Goal: Task Accomplishment & Management: Manage account settings

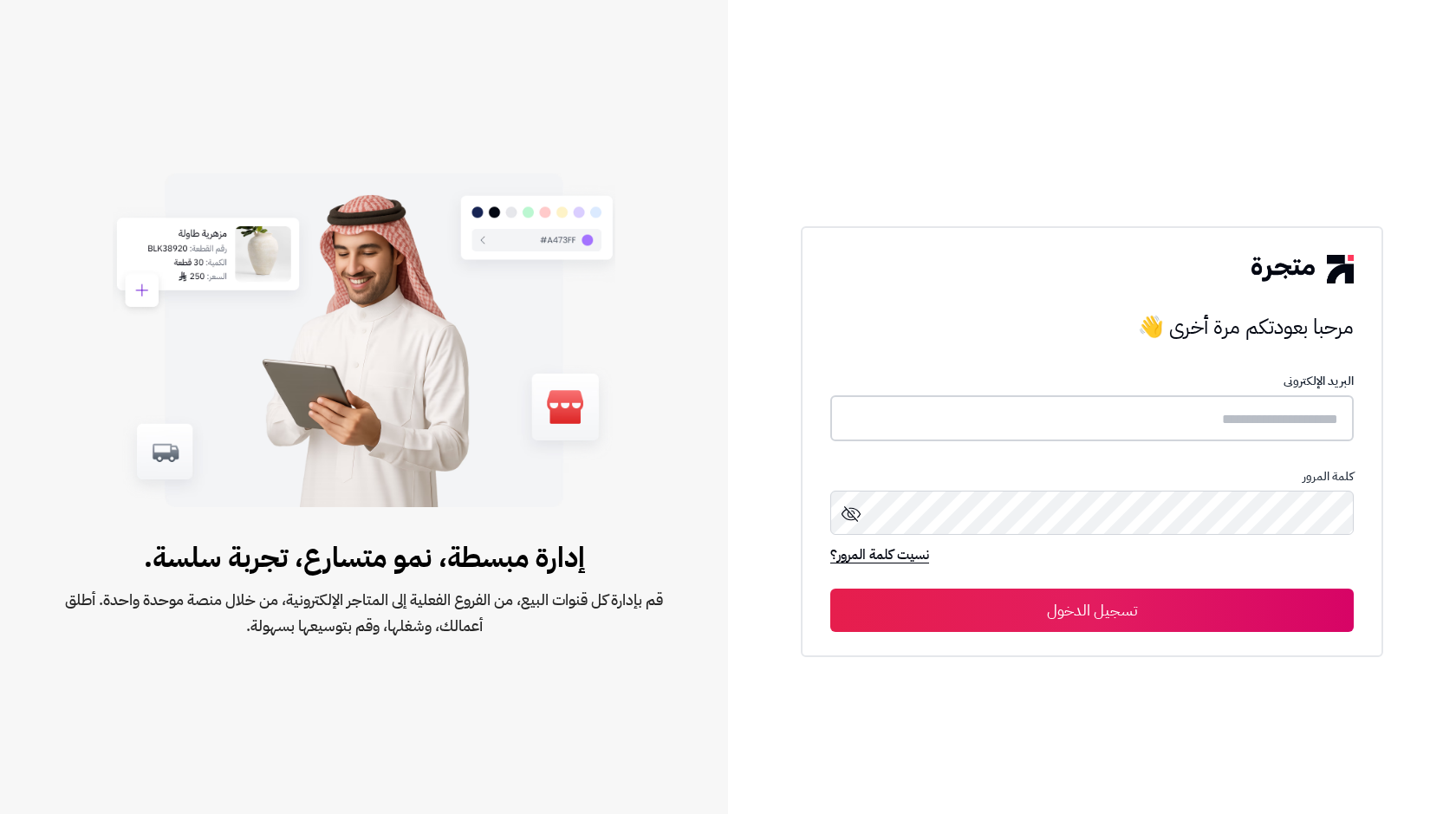
type input "**********"
click at [1039, 607] on button "تسجيل الدخول" at bounding box center [1092, 609] width 523 height 44
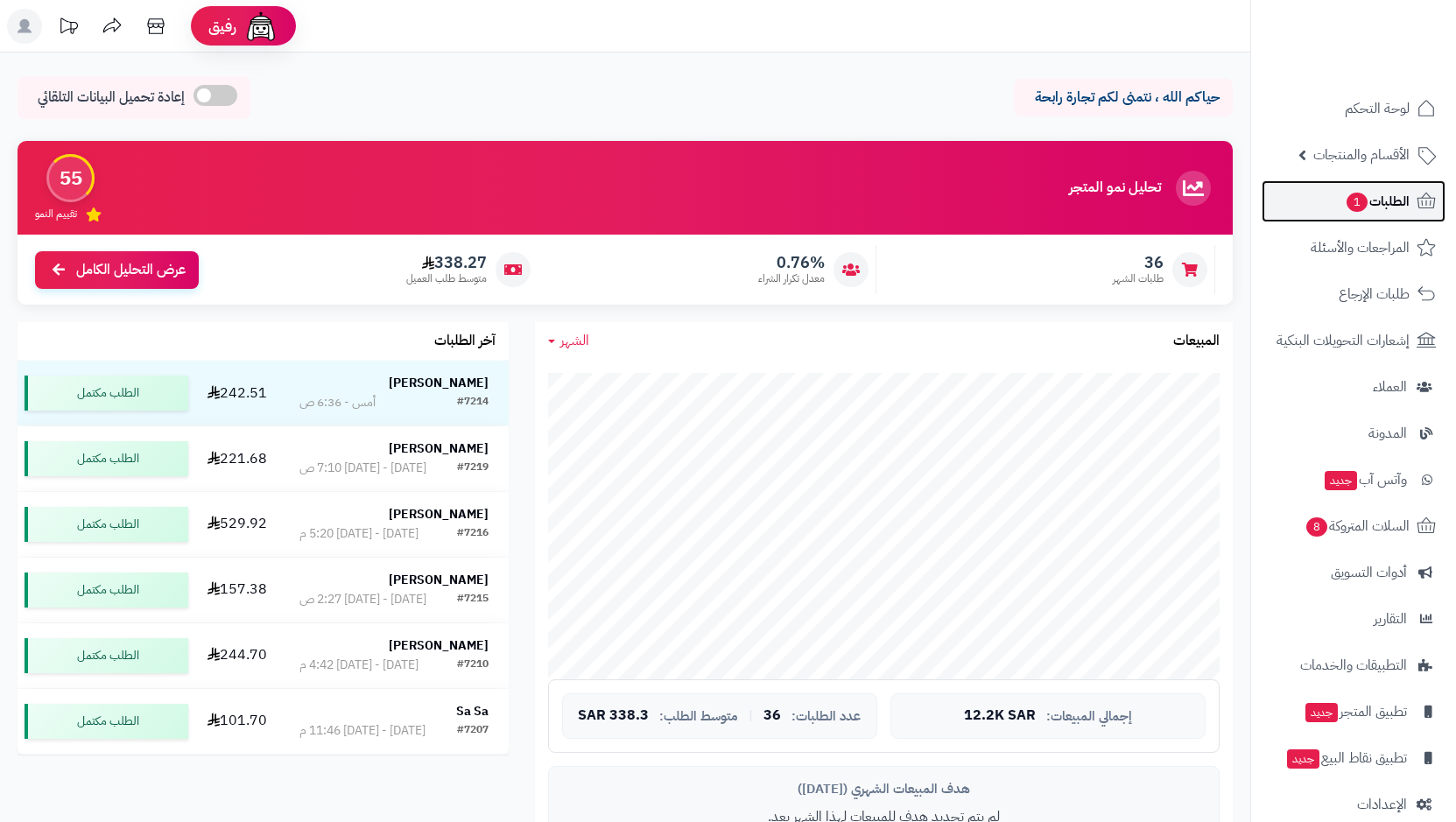
click at [1362, 207] on span "1" at bounding box center [1357, 202] width 21 height 19
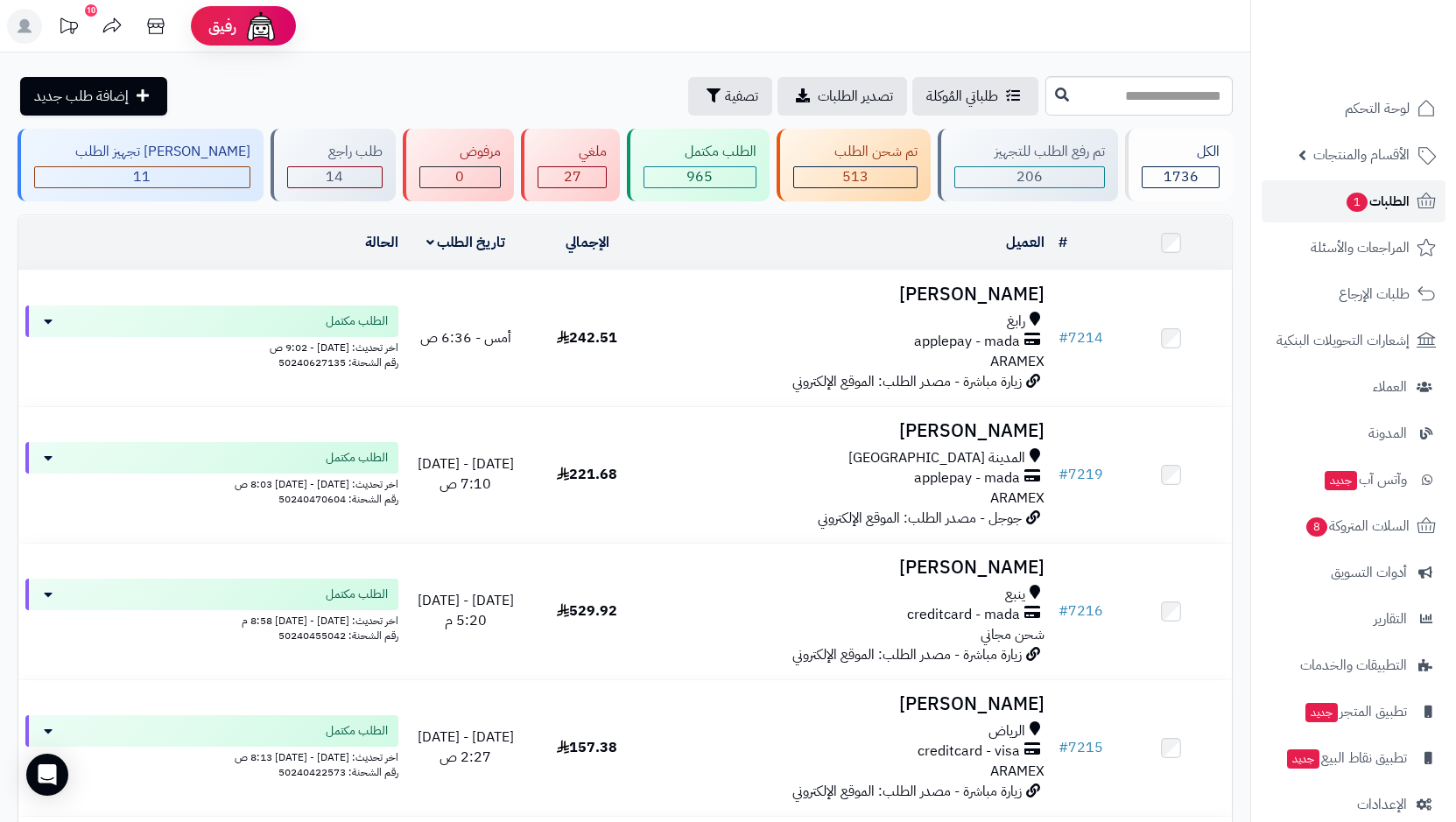
click at [1359, 210] on span "1" at bounding box center [1357, 202] width 21 height 19
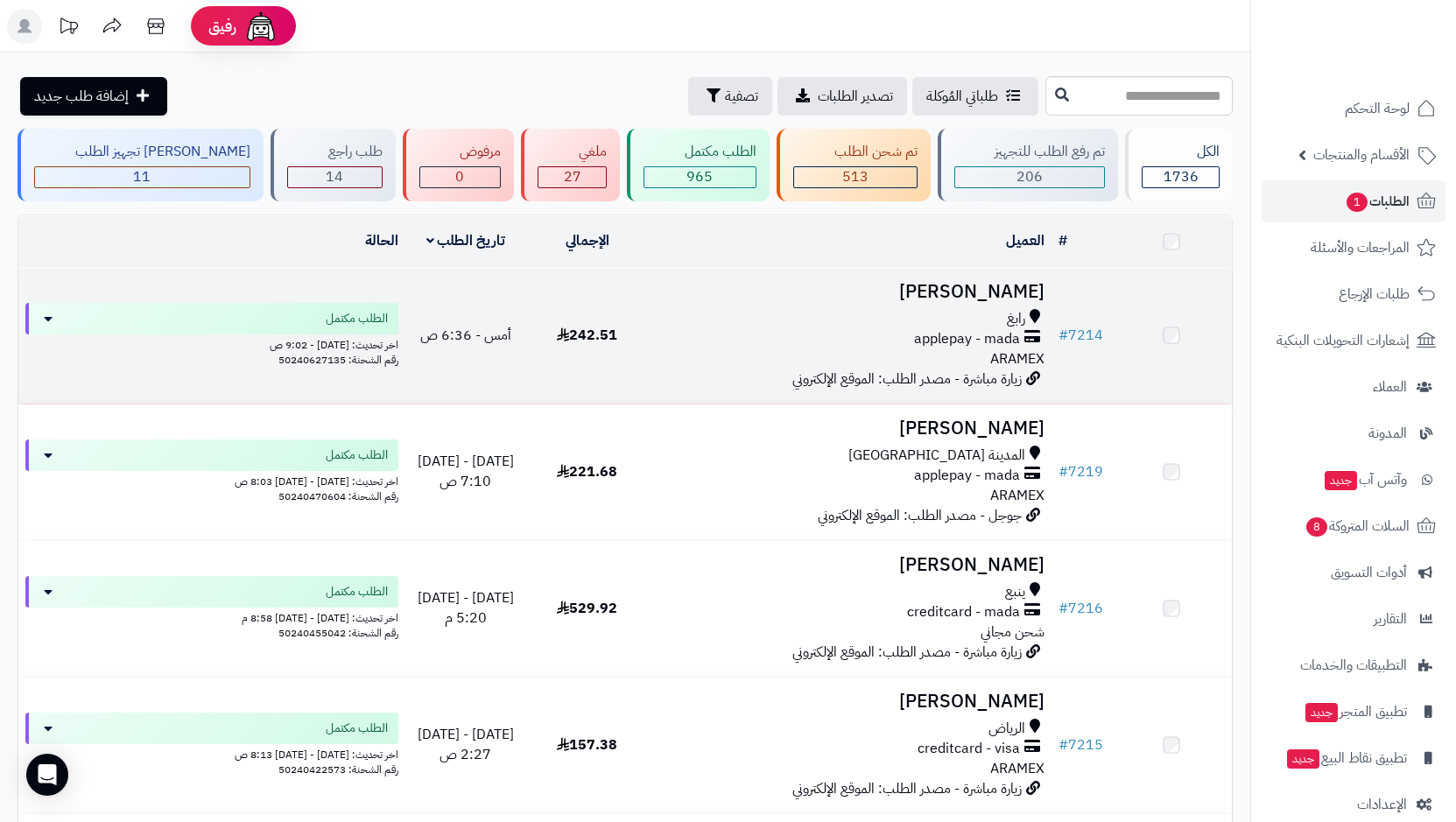
click at [921, 331] on span "applepay - mada" at bounding box center [966, 338] width 106 height 20
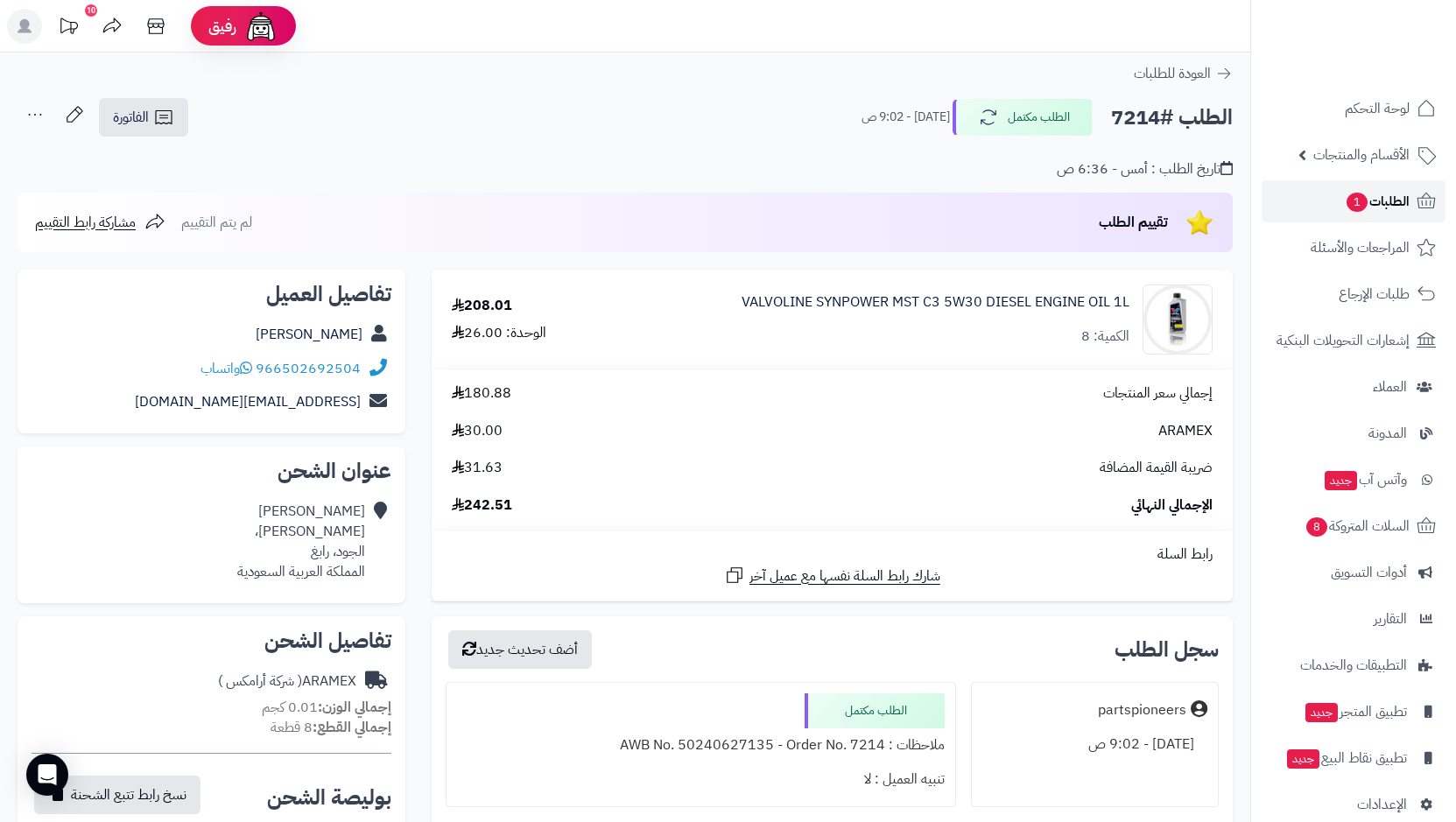
click at [1386, 200] on span "الطلبات 1" at bounding box center [1377, 201] width 65 height 25
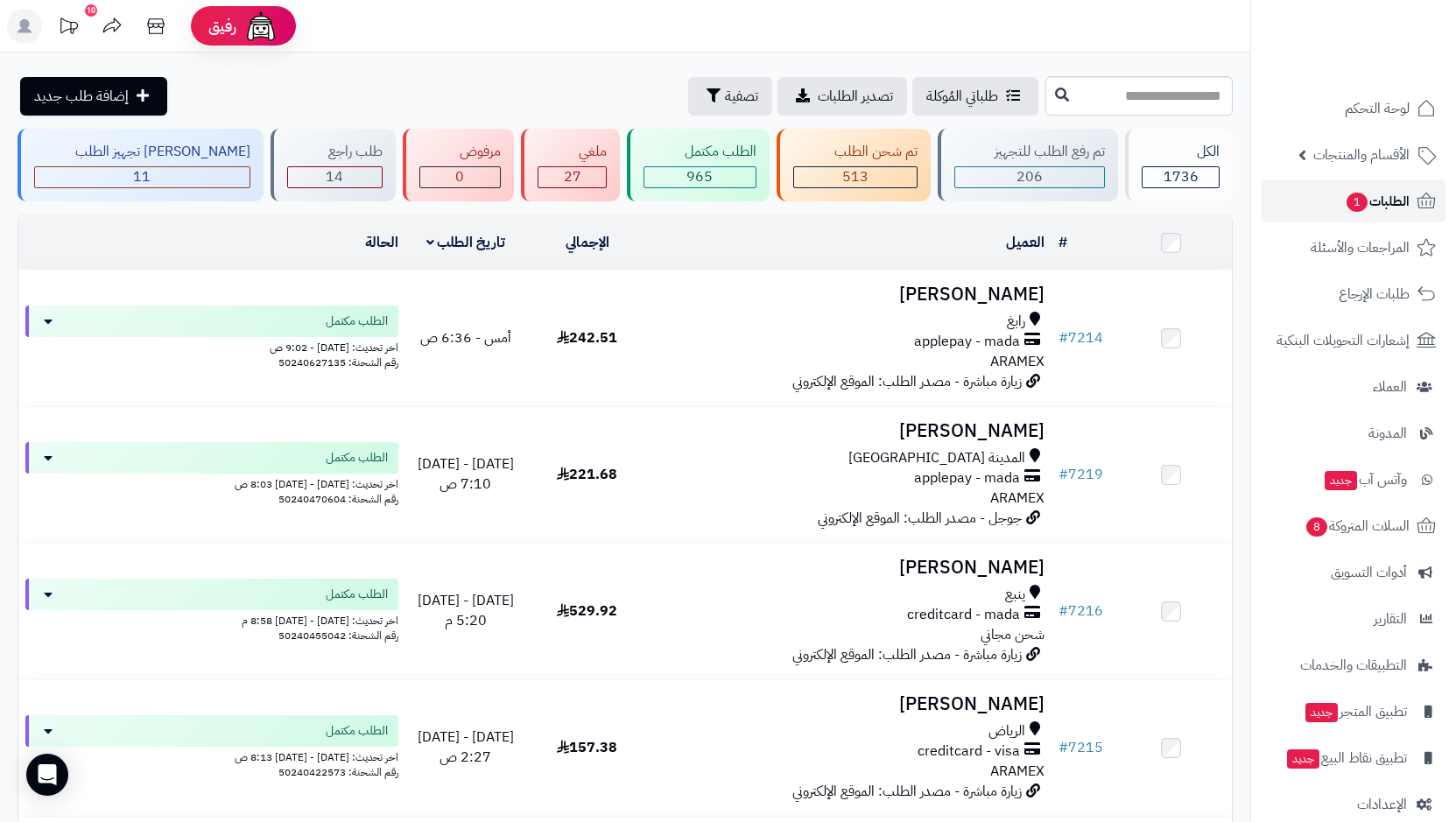
click at [1350, 204] on span "1" at bounding box center [1357, 202] width 21 height 19
click at [1378, 197] on span "الطلبات 1" at bounding box center [1377, 201] width 65 height 25
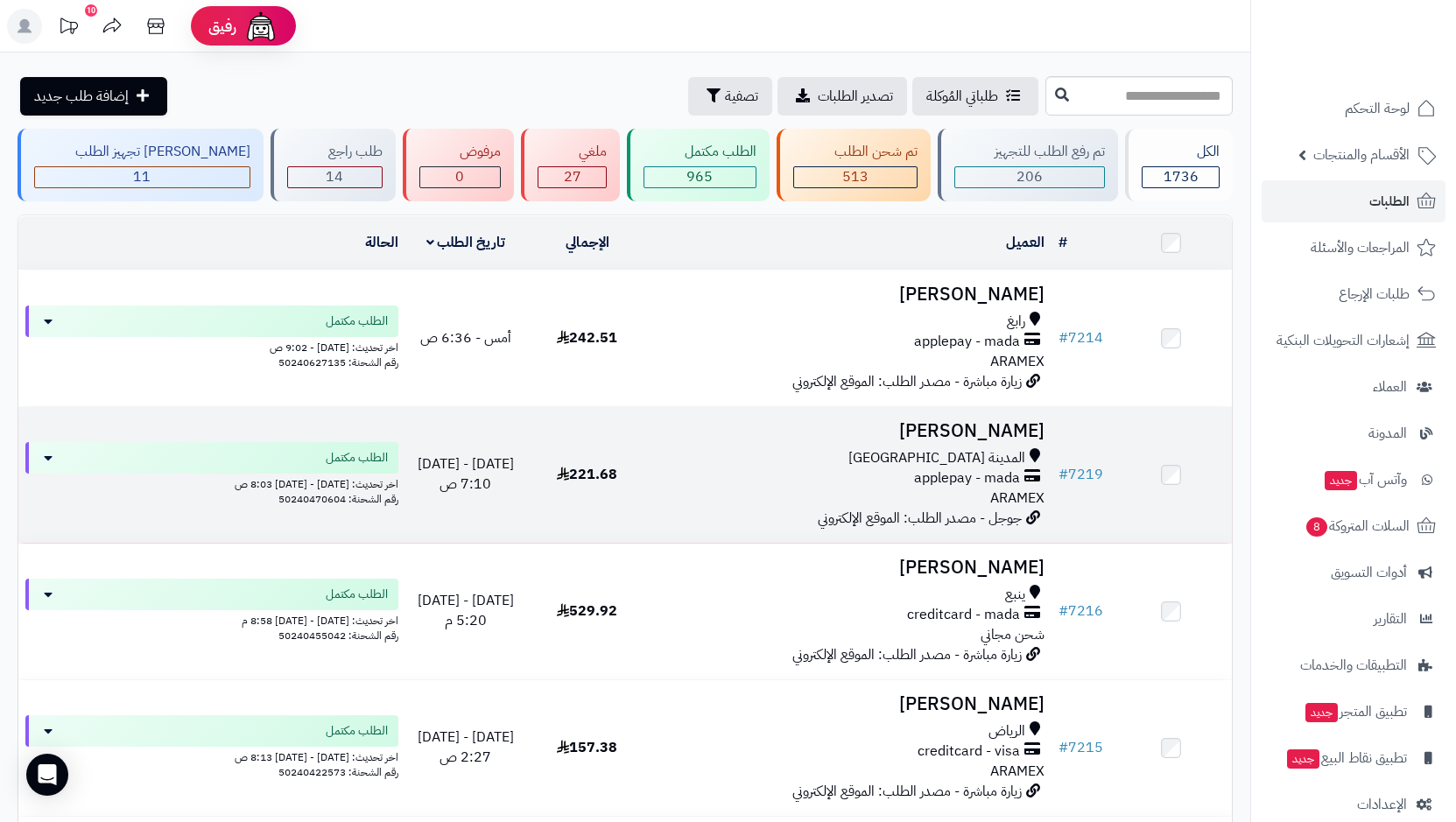
click at [717, 454] on div "المدينة [GEOGRAPHIC_DATA]" at bounding box center [850, 458] width 390 height 20
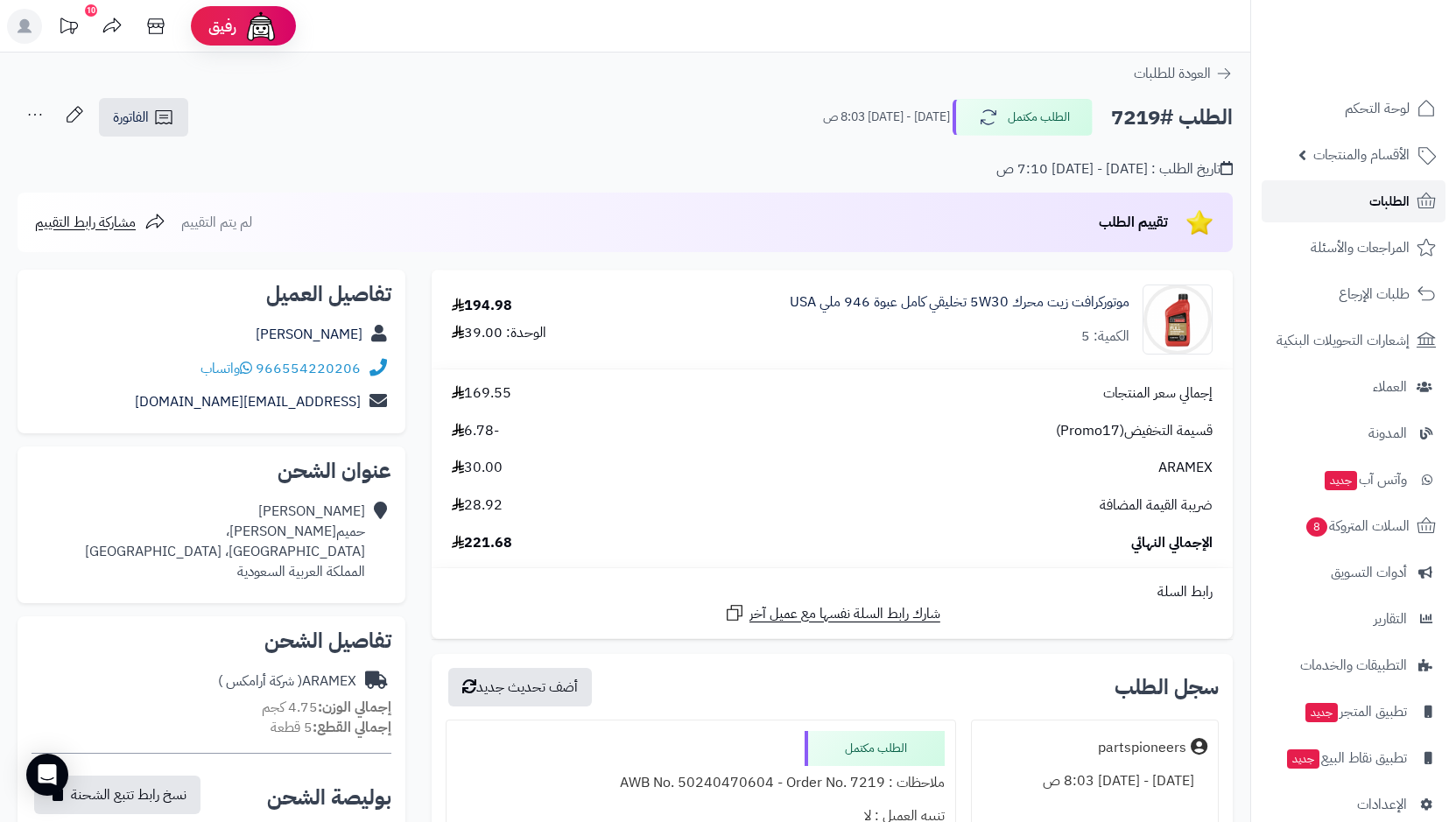
click at [1347, 199] on link "الطلبات" at bounding box center [1353, 201] width 184 height 42
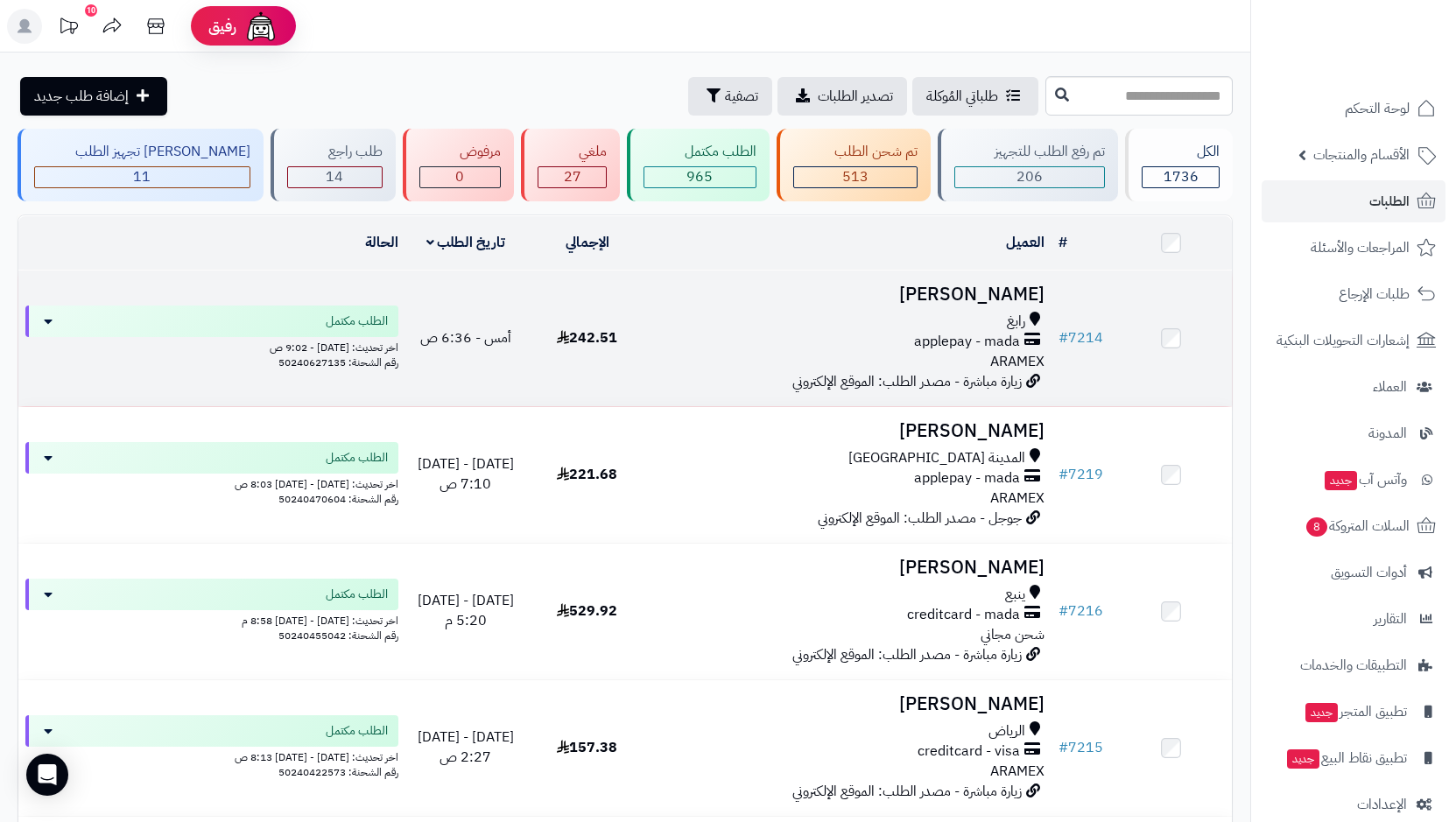
click at [942, 338] on span "applepay - mada" at bounding box center [966, 341] width 106 height 20
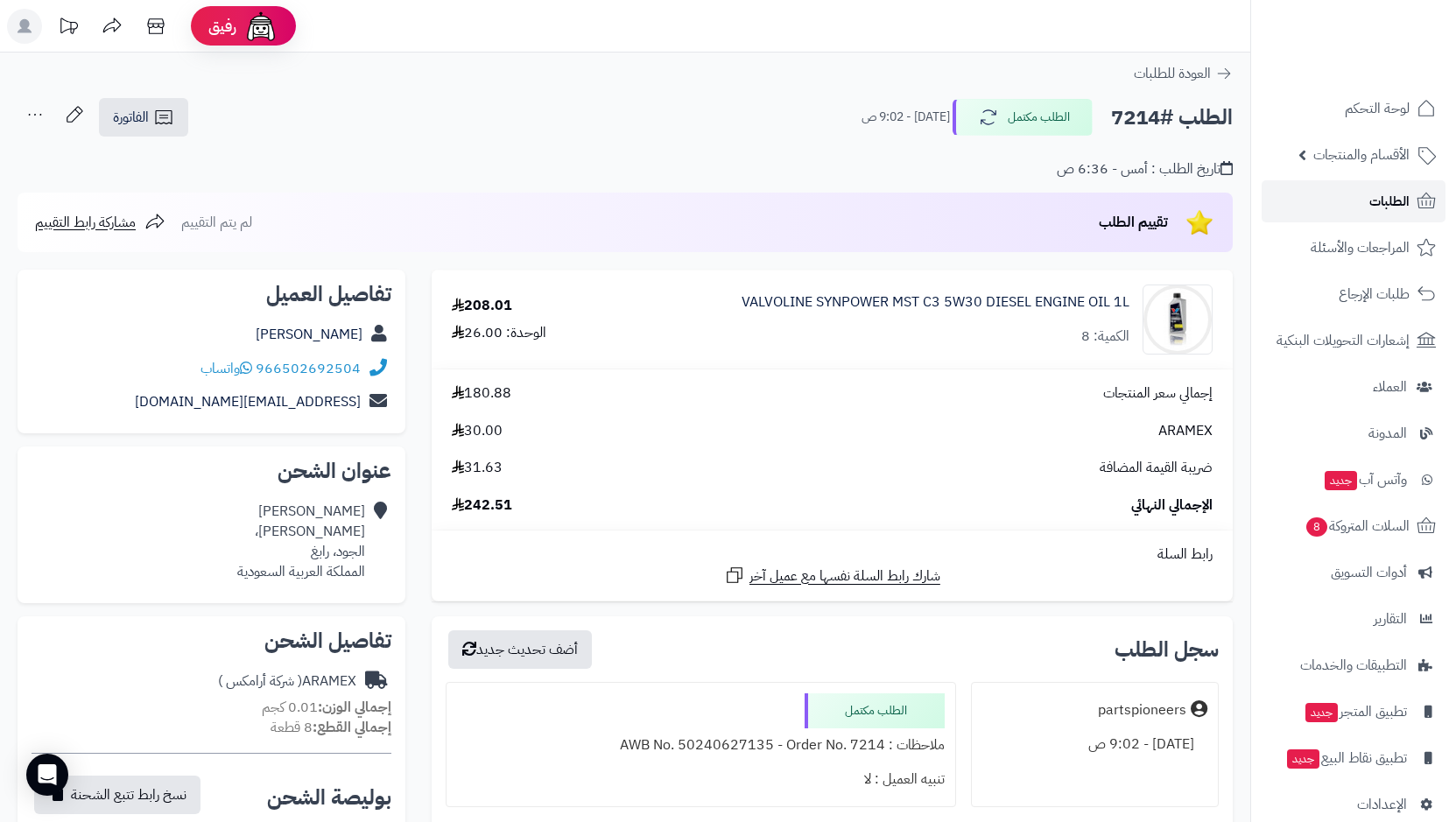
click at [1378, 203] on span "الطلبات" at bounding box center [1389, 201] width 40 height 25
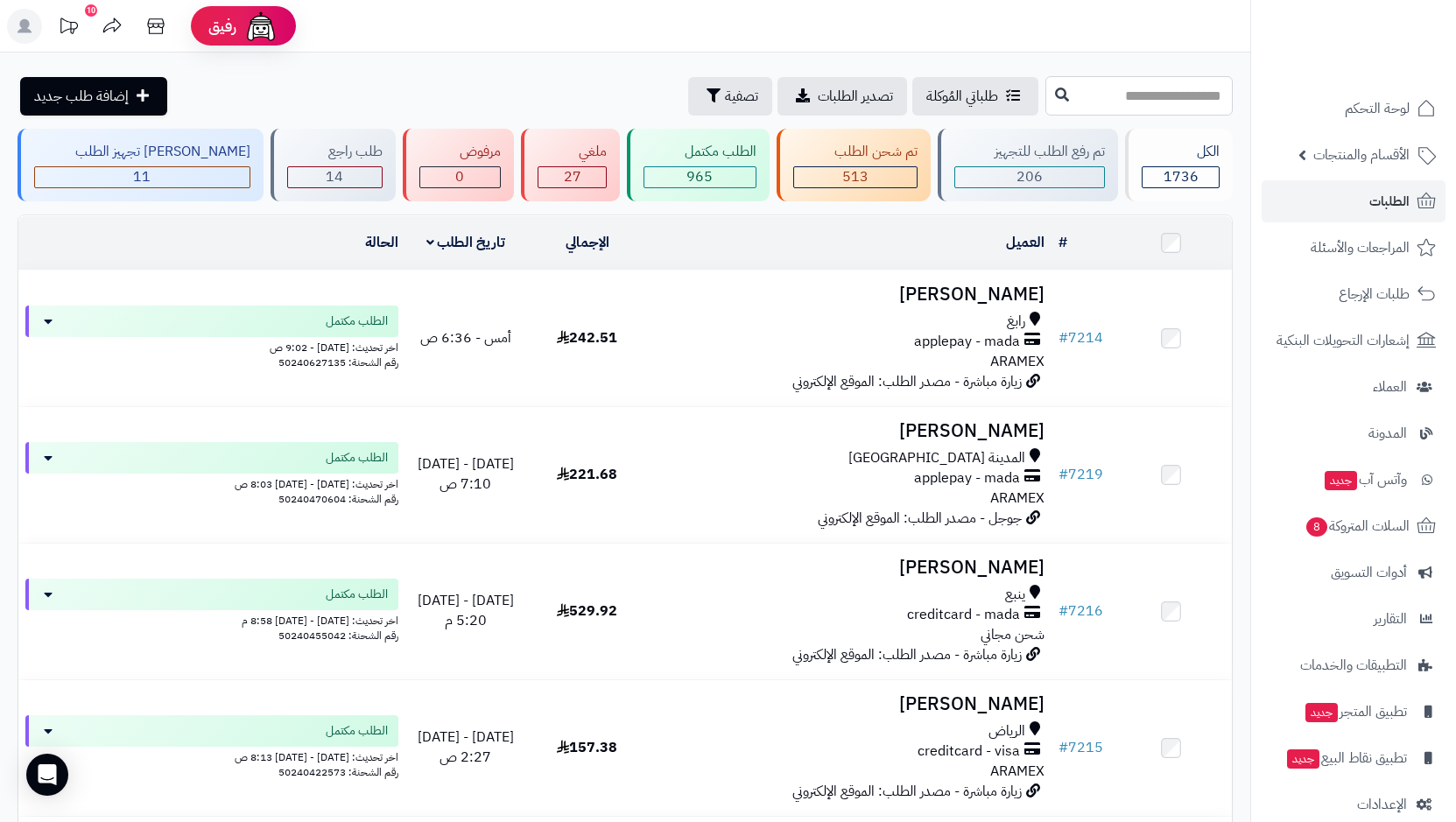
click at [1045, 102] on input "text" at bounding box center [1139, 96] width 187 height 40
click at [525, 94] on div "طلباتي المُوكلة تصدير الطلبات تصفية إضافة طلب جديد" at bounding box center [529, 97] width 1023 height 39
